Goal: Task Accomplishment & Management: Complete application form

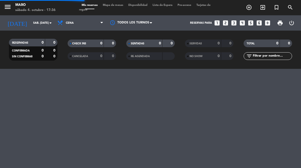
select select "es"
select select "dinner"
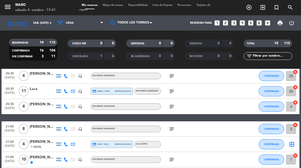
scroll to position [24, 0]
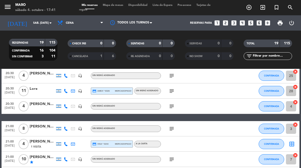
click at [119, 1] on div "menu Maro sábado 4. octubre - 17:41 Mis reservas Mapa de mesas Disponibilidad L…" at bounding box center [150, 7] width 301 height 15
click at [111, 6] on span "Mapa de mesas" at bounding box center [113, 5] width 26 height 3
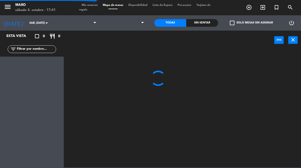
select select "dinner"
select select
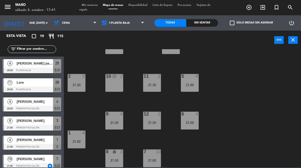
scroll to position [21, 0]
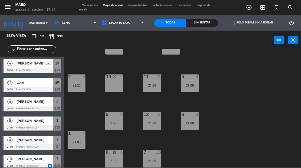
click at [153, 85] on div "21:30" at bounding box center [152, 86] width 18 height 4
click at [216, 67] on div "3 lock 8 21:00 4 4 20:30 2 5 21:30 10 block 2 11 2 21:30 5 4 21:00 12 2 21:30 9…" at bounding box center [184, 108] width 234 height 119
click at [151, 122] on div "21:30" at bounding box center [152, 124] width 18 height 4
click at [229, 71] on div "3 lock 8 21:00 4 4 20:30 2 5 21:30 10 block 2 11 2 21:30 5 4 21:00 12 2 21:30 9…" at bounding box center [184, 108] width 234 height 119
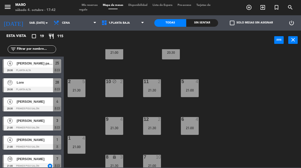
scroll to position [19, 0]
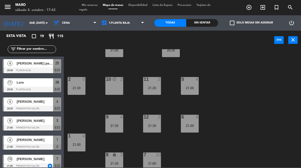
click at [155, 125] on div "21:30" at bounding box center [152, 126] width 18 height 4
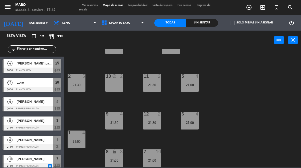
scroll to position [22, 0]
click at [115, 160] on div "21:30" at bounding box center [114, 161] width 18 height 4
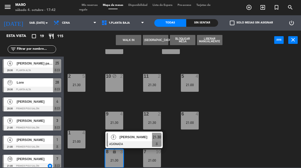
click at [220, 71] on div "3 lock 8 21:00 4 4 20:30 2 5 21:30 10 block 2 11 2 21:30 5 4 21:00 12 2 21:30 9…" at bounding box center [184, 108] width 234 height 119
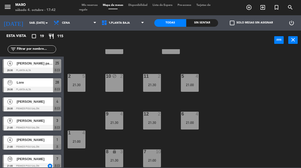
click at [81, 143] on div "21:00" at bounding box center [77, 142] width 18 height 4
click at [243, 88] on div "3 lock 8 21:00 4 4 20:30 2 5 21:30 10 block 2 11 2 21:30 5 4 21:00 12 2 21:30 9…" at bounding box center [184, 108] width 234 height 119
click at [94, 6] on span "Mis reservas" at bounding box center [89, 5] width 21 height 3
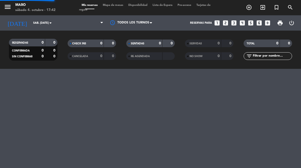
select select "dinner"
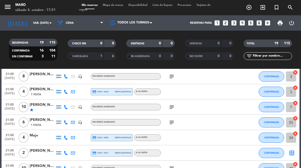
scroll to position [77, 0]
click at [174, 125] on icon "subject" at bounding box center [172, 122] width 6 height 6
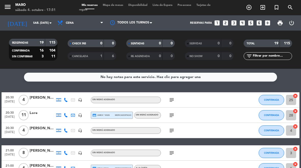
scroll to position [0, 0]
click at [115, 6] on span "Mapa de mesas" at bounding box center [113, 5] width 26 height 3
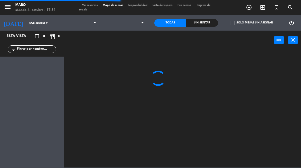
click at [133, 23] on select at bounding box center [123, 22] width 49 height 11
select select "dinner"
select select
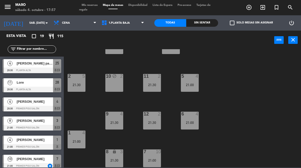
scroll to position [22, 0]
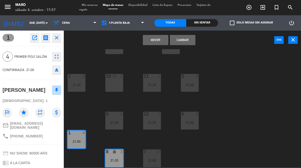
click at [185, 39] on button "Cambiar" at bounding box center [183, 40] width 26 height 10
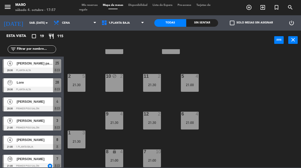
click at [115, 156] on div "8 lock 4 21:00" at bounding box center [114, 159] width 18 height 18
click at [243, 65] on div "3 lock 8 21:00 4 4 20:30 2 5 21:30 10 block 2 11 2 21:30 5 4 21:00 12 2 21:30 9…" at bounding box center [184, 108] width 234 height 119
click at [154, 163] on div "7 10 21:00" at bounding box center [152, 159] width 18 height 18
click at [243, 87] on div "3 lock 8 21:00 4 4 20:30 2 5 21:30 10 block 2 11 2 21:30 5 4 21:00 12 2 21:30 9…" at bounding box center [184, 108] width 234 height 119
click at [89, 4] on span "Mis reservas" at bounding box center [89, 5] width 21 height 3
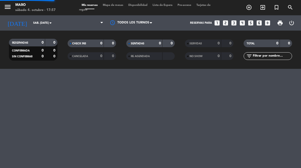
select select "dinner"
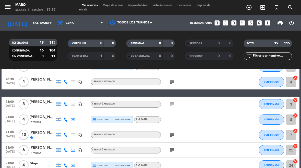
scroll to position [49, 0]
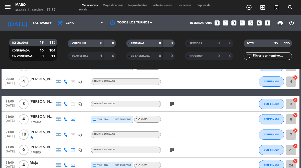
click at [295, 130] on icon "cancel" at bounding box center [295, 130] width 5 height 5
select select "dinner"
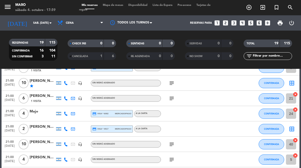
scroll to position [105, 0]
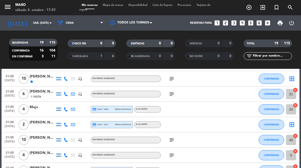
click at [297, 134] on icon "cancel" at bounding box center [295, 136] width 5 height 5
select select "dinner"
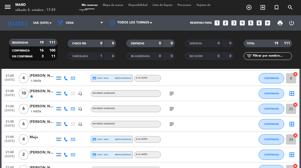
scroll to position [88, 0]
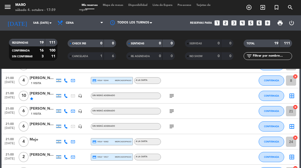
click at [292, 98] on icon "border_all" at bounding box center [292, 96] width 6 height 6
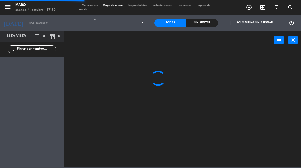
click at [132, 21] on select at bounding box center [123, 22] width 49 height 11
select select "dinner"
click at [142, 20] on select "1.Planta baja 2.Planta alta 3.Afuera" at bounding box center [123, 22] width 49 height 11
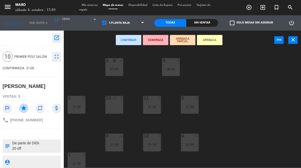
select select "3482"
select select
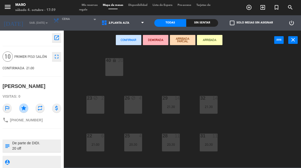
click at [114, 71] on div "40 lock 20" at bounding box center [114, 67] width 18 height 18
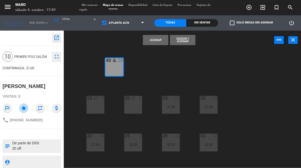
click at [150, 45] on button "Asignar" at bounding box center [156, 40] width 26 height 10
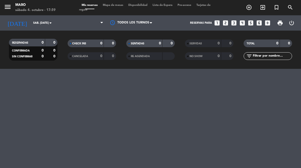
select select "dinner"
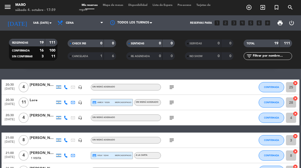
scroll to position [13, 0]
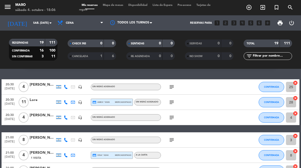
click at [124, 11] on div "Mis reservas Mapa de mesas Disponibilidad Lista de Espera Pre-acceso Tarjetas d…" at bounding box center [150, 7] width 143 height 9
click at [121, 6] on span "Mapa de mesas" at bounding box center [113, 5] width 26 height 3
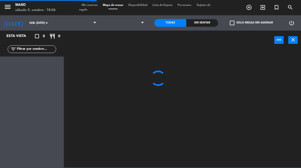
select select "dinner"
click at [122, 19] on select at bounding box center [123, 22] width 49 height 11
select select "dinner"
click at [136, 24] on select "1.Planta baja 2.Planta alta 3.Afuera" at bounding box center [123, 22] width 49 height 11
select select "3482"
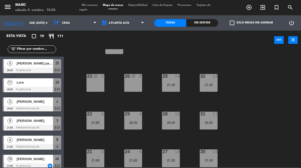
scroll to position [22, 0]
click at [101, 164] on div "21 6 21:00" at bounding box center [96, 159] width 18 height 18
click at [256, 131] on div "40 lock 10 21:00 23 block 2 26 block 4 29 14 21:30 32 14 21:30 22 6 21:00 25 4 …" at bounding box center [184, 108] width 234 height 119
click at [265, 101] on div "40 lock 10 21:00 23 block 2 26 block 4 29 14 21:30 32 14 21:30 22 6 21:00 25 4 …" at bounding box center [184, 108] width 234 height 119
click at [129, 22] on select "1.Planta baja 2.Planta alta 3.Afuera" at bounding box center [123, 22] width 49 height 11
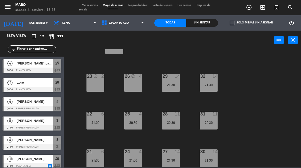
select select "3395"
select select
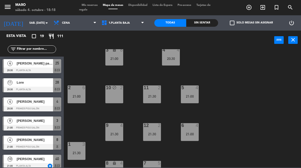
scroll to position [10, 0]
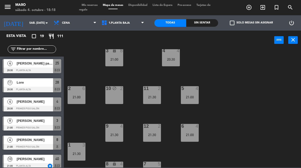
click at [94, 5] on span "Mis reservas" at bounding box center [89, 5] width 21 height 3
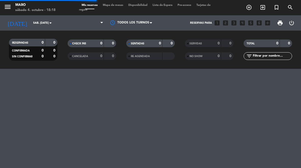
select select "dinner"
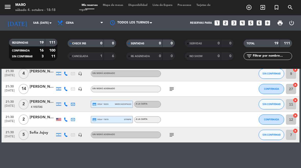
scroll to position [255, 0]
click at [117, 4] on span "Mapa de mesas" at bounding box center [113, 5] width 26 height 3
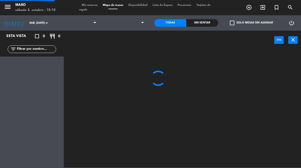
select select "dinner"
select select
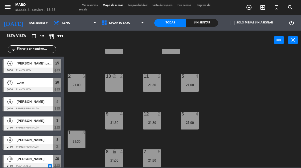
scroll to position [22, 0]
click at [150, 157] on div "7 5 21:30" at bounding box center [152, 159] width 18 height 18
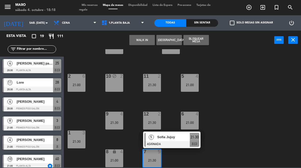
click at [178, 159] on div "3 lock 8 21:00 4 4 20:30 2 6 21:00 10 block 2 11 2 21:30 5 4 21:00 12 2 21:30 9…" at bounding box center [184, 108] width 234 height 119
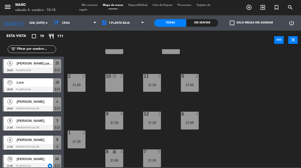
click at [120, 152] on div "4" at bounding box center [121, 152] width 3 height 5
click at [195, 153] on div "3 lock 8 21:00 4 4 20:30 2 6 21:00 10 block 2 11 2 21:30 5 4 21:00 12 2 21:30 9…" at bounding box center [184, 108] width 234 height 119
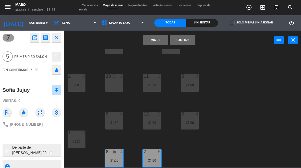
click at [190, 45] on button "Cambiar" at bounding box center [183, 40] width 26 height 10
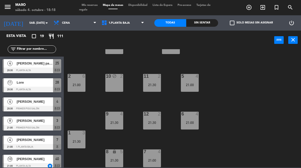
scroll to position [110, 0]
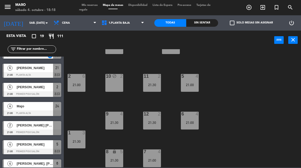
click at [116, 121] on div "21:30" at bounding box center [114, 123] width 18 height 4
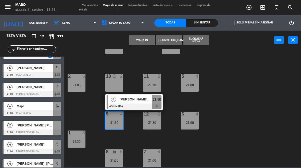
click at [134, 76] on div "3 lock 8 21:00 4 4 20:30 2 6 21:00 10 block 2 11 2 21:30 5 4 21:00 12 2 21:30 9…" at bounding box center [184, 108] width 234 height 119
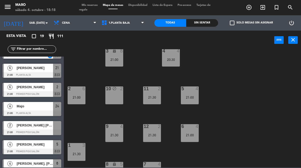
scroll to position [7, 0]
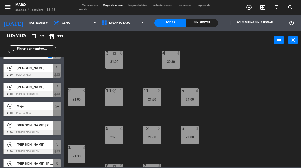
click at [152, 95] on div "11 2 21:30" at bounding box center [152, 98] width 18 height 18
click at [230, 57] on div "3 lock 8 21:00 4 4 20:30 2 6 21:00 10 block 2 11 2 21:30 5 4 21:00 12 2 21:30 9…" at bounding box center [184, 108] width 234 height 119
click at [177, 68] on div "4 4 20:30" at bounding box center [171, 60] width 18 height 18
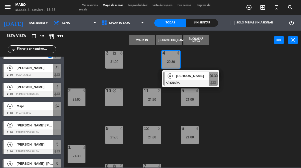
click at [233, 46] on div "WALK IN [GEOGRAPHIC_DATA] Bloquear Mesa power_input close" at bounding box center [169, 40] width 211 height 19
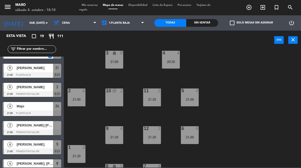
click at [227, 55] on div "3 lock 8 21:00 4 4 20:30 2 6 21:00 10 block 2 11 2 21:30 5 4 21:00 12 2 21:30 9…" at bounding box center [184, 108] width 234 height 119
click at [252, 6] on icon "add_circle_outline" at bounding box center [249, 7] width 6 height 6
click at [248, 7] on icon "add_circle_outline" at bounding box center [249, 7] width 6 height 6
click at [249, 9] on icon "add_circle_outline" at bounding box center [249, 7] width 6 height 6
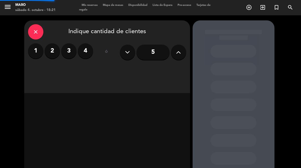
click at [249, 8] on icon "add_circle_outline" at bounding box center [249, 7] width 6 height 6
click at [88, 52] on label "4" at bounding box center [85, 50] width 15 height 15
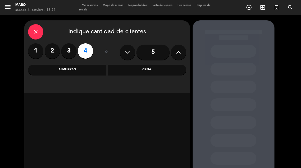
click at [142, 68] on div "Cena" at bounding box center [147, 70] width 79 height 10
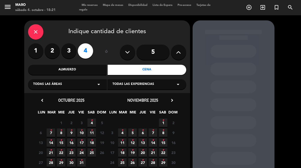
click at [93, 125] on span "4 •" at bounding box center [92, 123] width 8 height 8
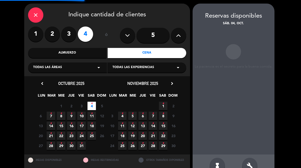
scroll to position [20, 0]
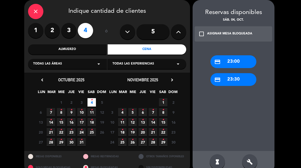
click at [247, 66] on div "credit_card 23:00" at bounding box center [234, 61] width 46 height 13
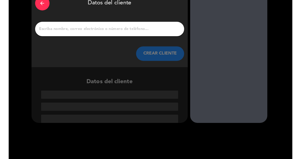
scroll to position [30, 0]
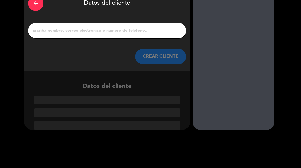
click at [150, 32] on input "1" at bounding box center [107, 30] width 151 height 7
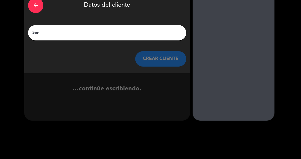
scroll to position [28, 0]
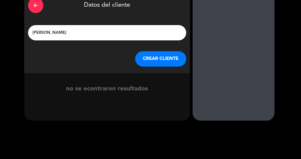
type input "[PERSON_NAME]"
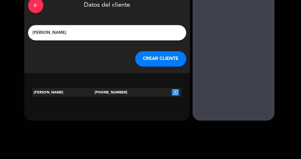
click at [176, 96] on div "exit_to_app" at bounding box center [175, 92] width 13 height 9
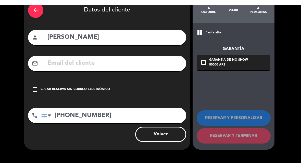
scroll to position [22, 0]
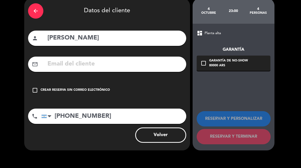
click at [94, 95] on div "check_box_outline_blank Crear reserva sin correo electrónico" at bounding box center [107, 90] width 158 height 15
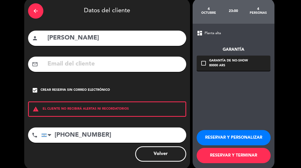
click at [235, 131] on button "RESERVAR Y PERSONALIZAR" at bounding box center [234, 137] width 74 height 15
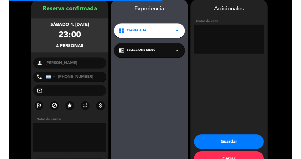
scroll to position [20, 0]
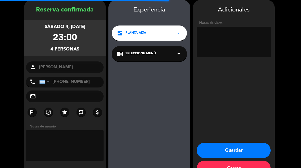
click at [255, 39] on textarea at bounding box center [234, 42] width 74 height 31
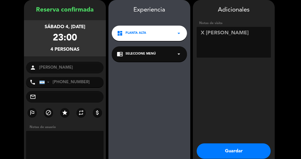
type textarea "X [PERSON_NAME]"
click at [235, 146] on button "Guardar" at bounding box center [234, 150] width 74 height 15
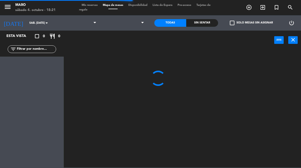
select select "dinner"
click at [248, 11] on span "add_circle_outline" at bounding box center [249, 7] width 14 height 9
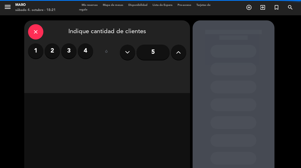
click at [180, 52] on icon at bounding box center [178, 53] width 5 height 8
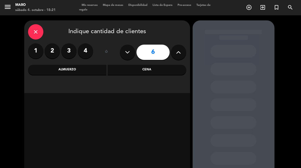
click at [169, 72] on div "Cena" at bounding box center [147, 70] width 79 height 10
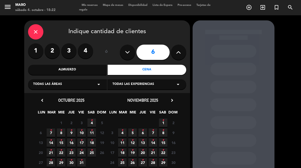
click at [130, 53] on button at bounding box center [127, 52] width 15 height 15
type input "5"
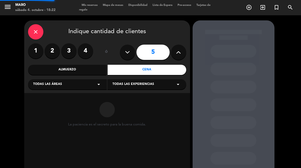
click at [126, 51] on icon at bounding box center [127, 53] width 5 height 8
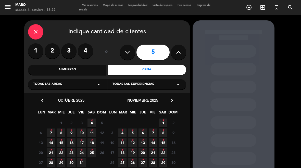
click at [80, 56] on label "4" at bounding box center [85, 50] width 15 height 15
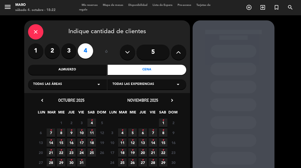
click at [91, 122] on icon "•" at bounding box center [92, 120] width 2 height 8
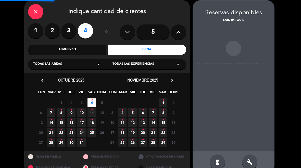
scroll to position [20, 0]
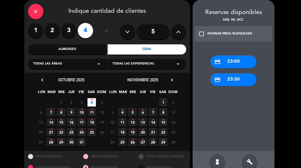
click at [251, 57] on div "credit_card 23:00" at bounding box center [234, 61] width 46 height 13
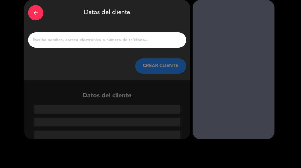
click at [125, 39] on input "1" at bounding box center [107, 40] width 151 height 7
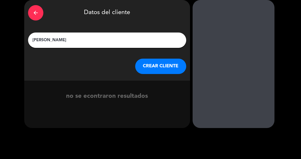
type input "[PERSON_NAME]"
click at [164, 69] on button "CREAR CLIENTE" at bounding box center [160, 65] width 51 height 15
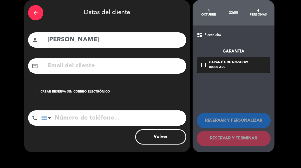
click at [108, 90] on div "Crear reserva sin correo electrónico" at bounding box center [75, 92] width 69 height 5
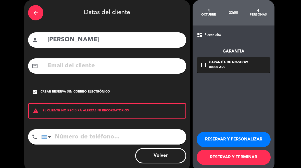
click at [97, 138] on input "tel" at bounding box center [113, 137] width 145 height 15
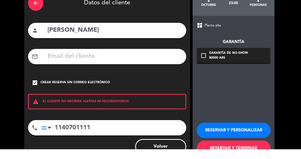
type input "1140701111"
click at [245, 132] on button "RESERVAR Y PERSONALIZAR" at bounding box center [234, 139] width 74 height 15
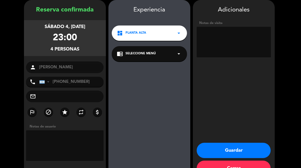
click at [227, 37] on textarea at bounding box center [234, 42] width 74 height 31
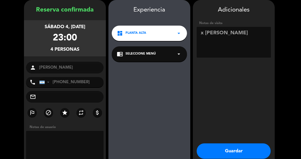
type textarea "x [PERSON_NAME]"
click at [229, 147] on button "Guardar" at bounding box center [234, 150] width 74 height 15
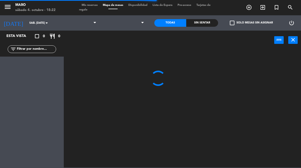
select select "dinner"
select select
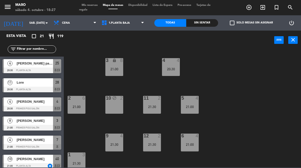
click at [87, 4] on span "Mis reservas" at bounding box center [89, 5] width 21 height 3
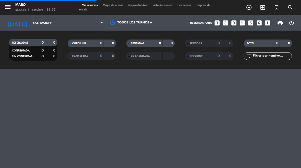
select select "dinner"
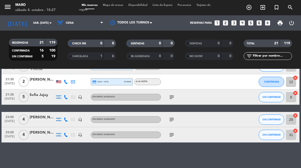
scroll to position [293, 0]
